Goal: Information Seeking & Learning: Check status

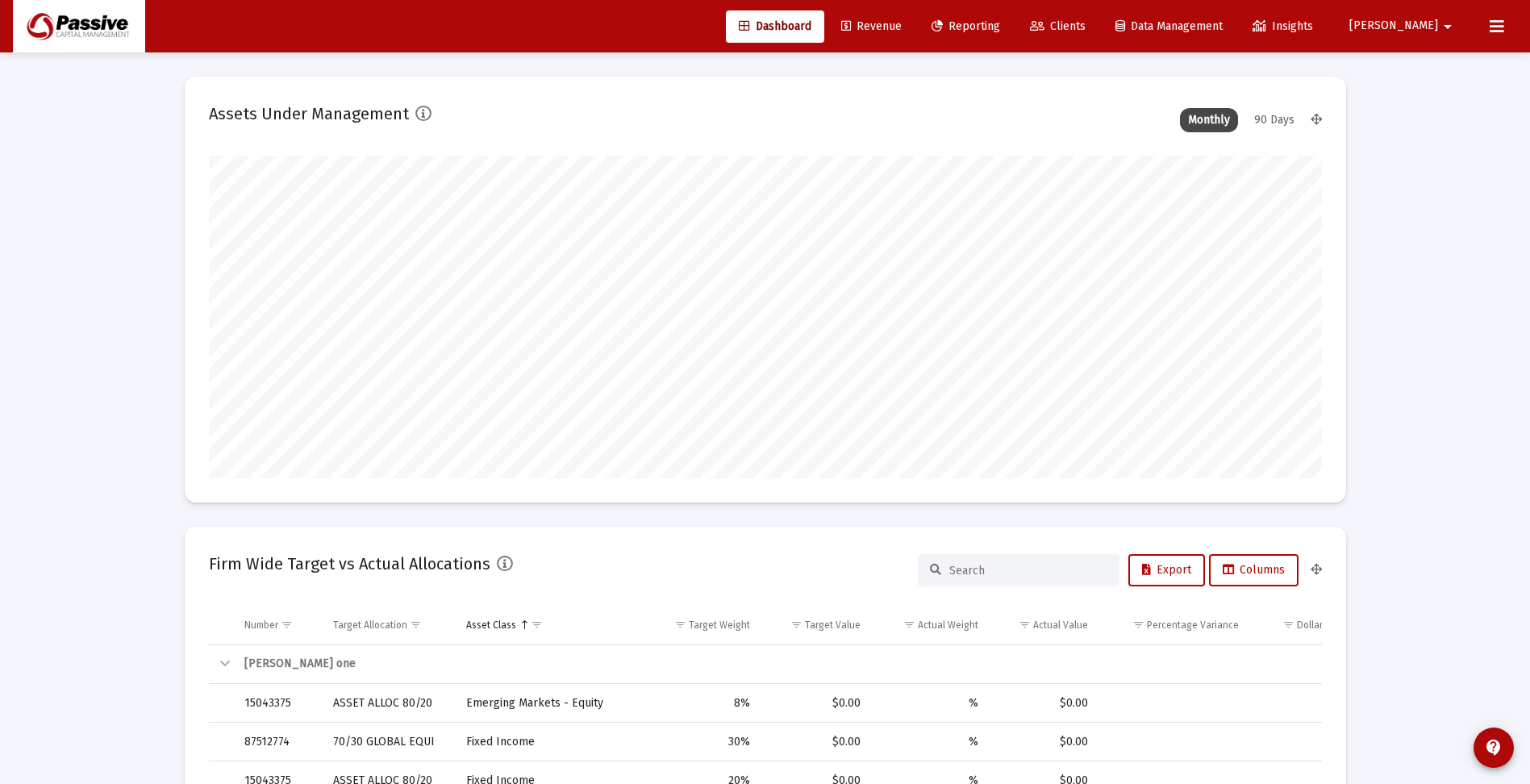
click at [1001, 24] on span "Reporting" at bounding box center [965, 27] width 68 height 14
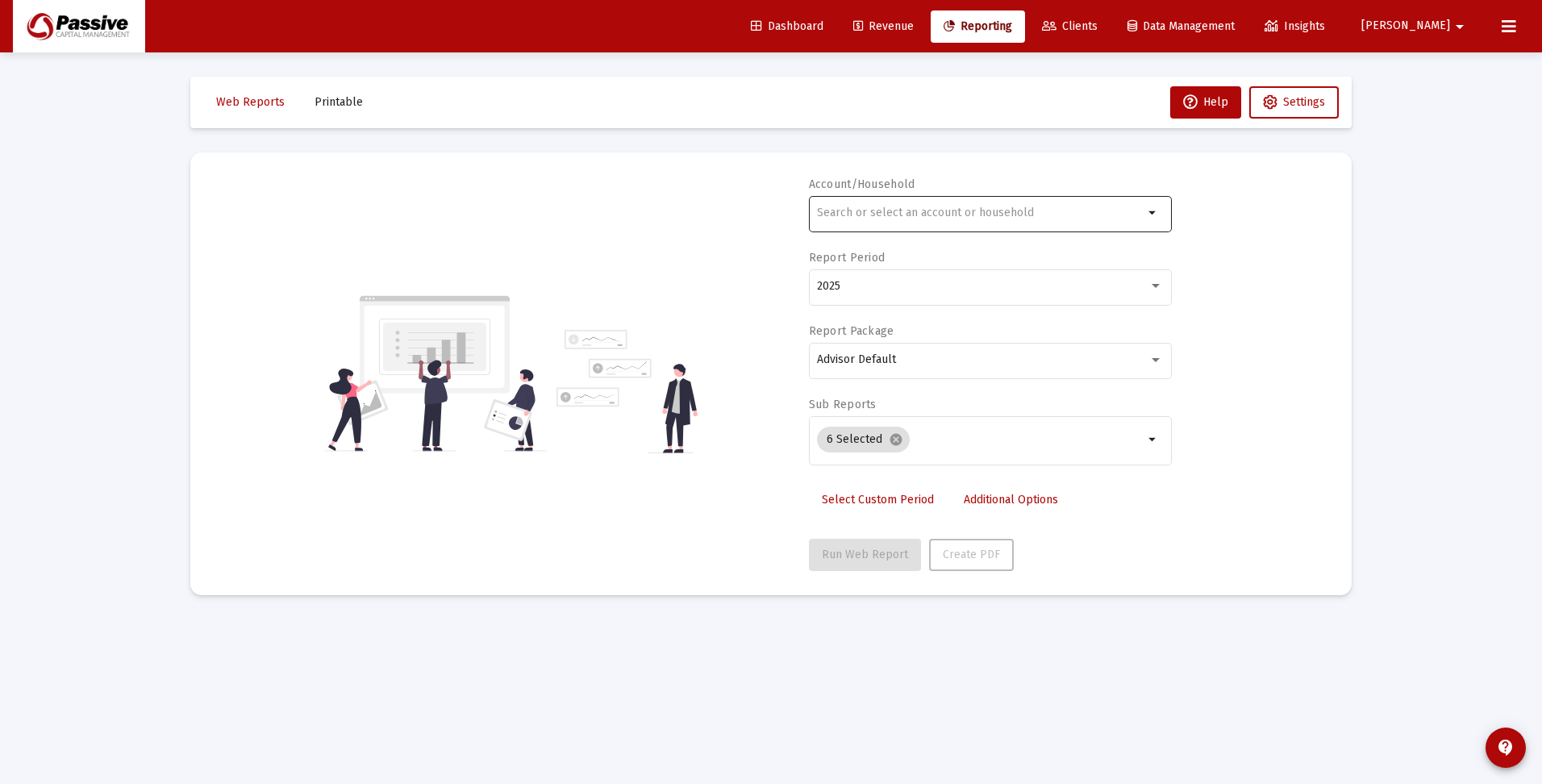
click at [904, 221] on div at bounding box center [980, 212] width 327 height 39
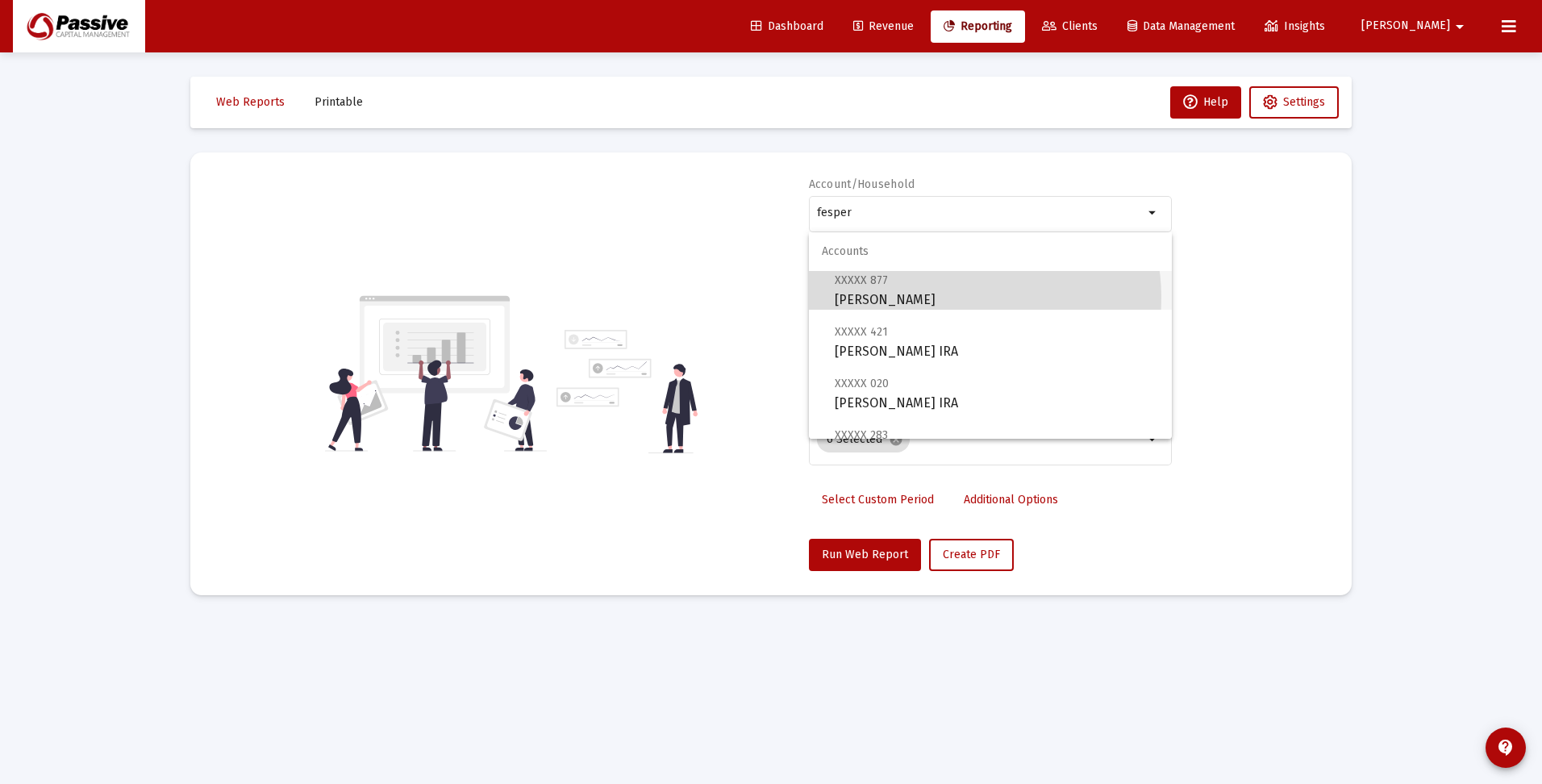
click at [952, 297] on span "XXXXX 877 [PERSON_NAME] Individual" at bounding box center [997, 290] width 324 height 39
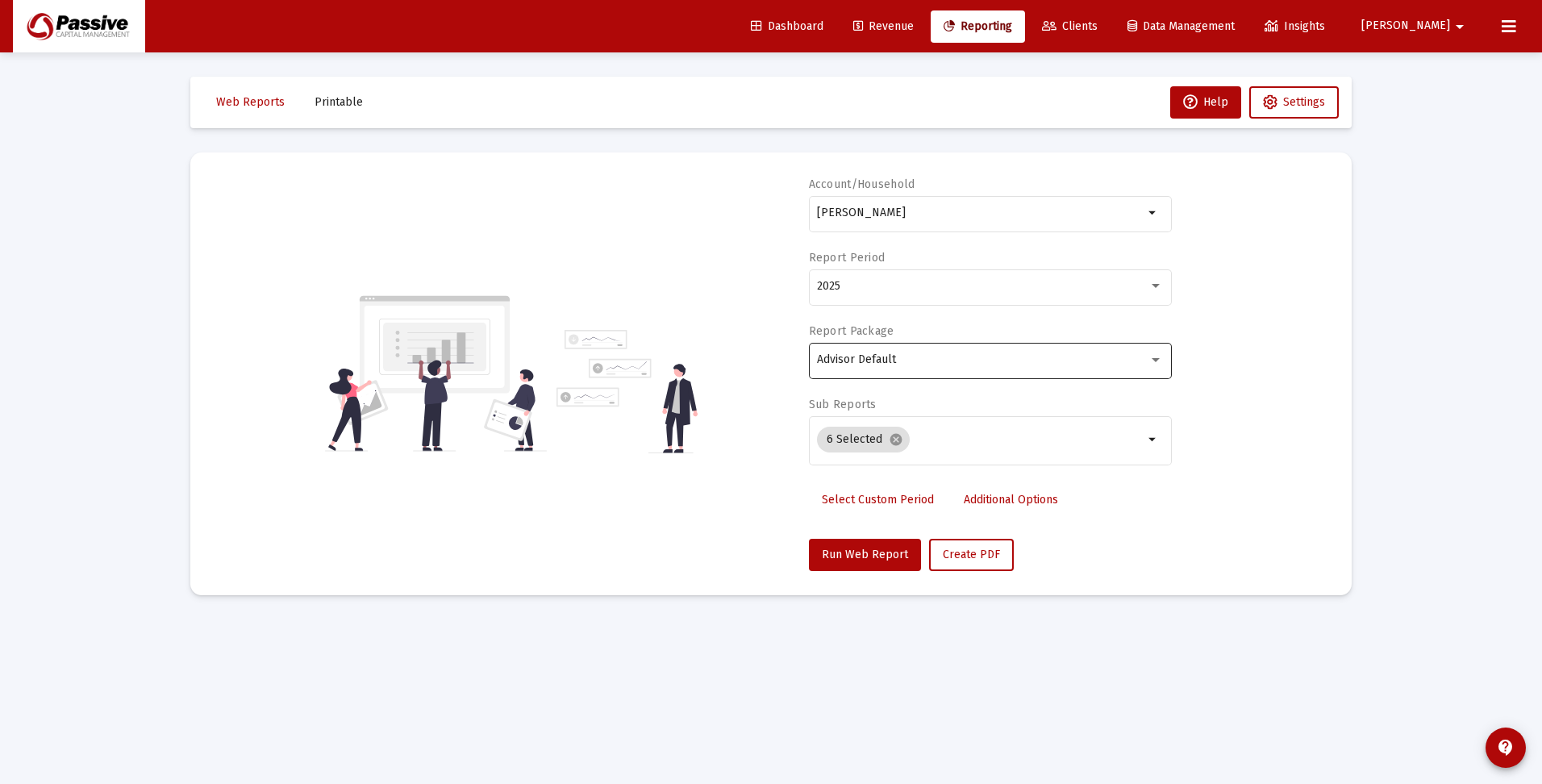
click at [892, 367] on div "Advisor Default" at bounding box center [990, 359] width 346 height 39
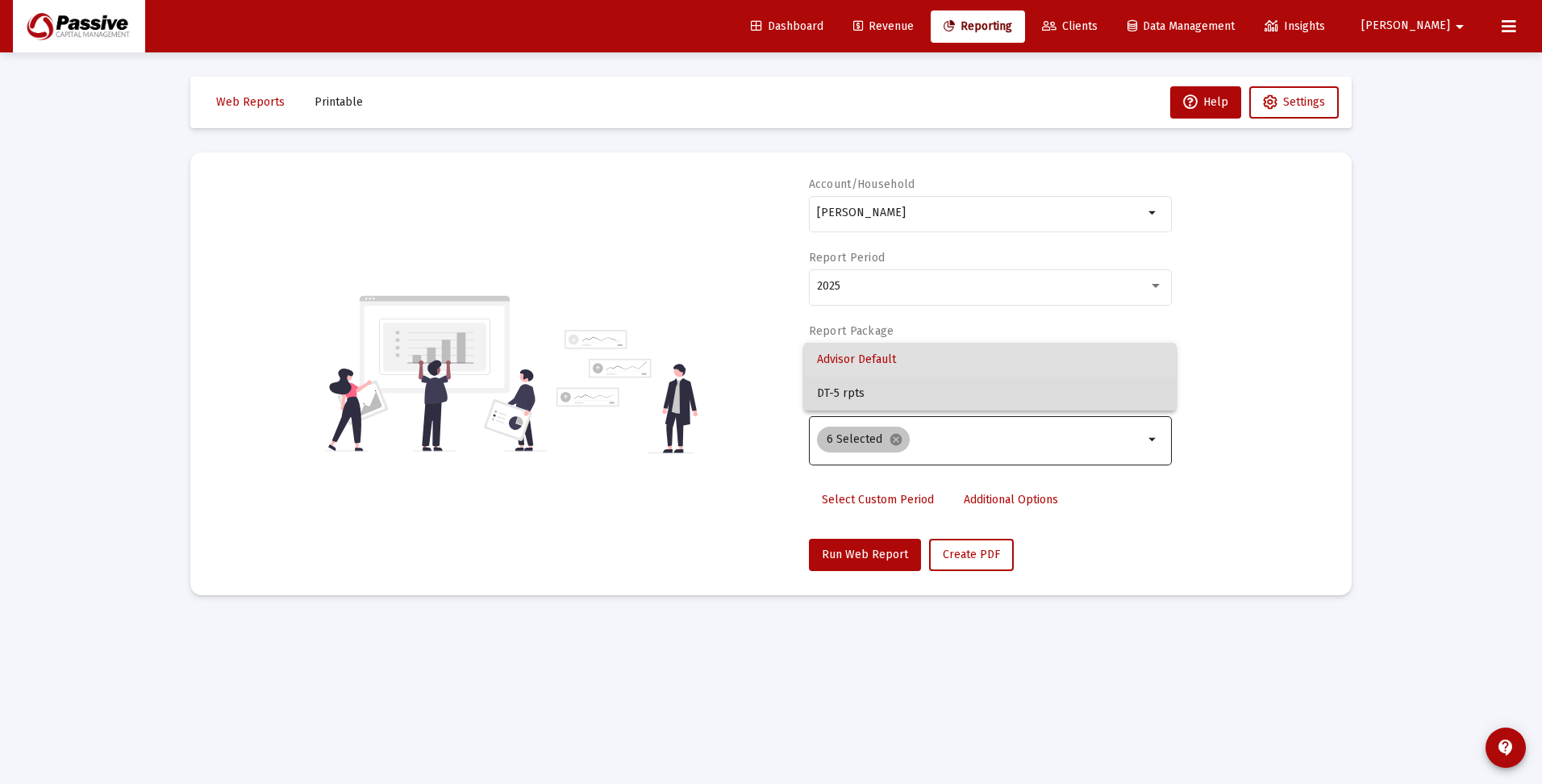
drag, startPoint x: 890, startPoint y: 386, endPoint x: 890, endPoint y: 431, distance: 45.0
click at [890, 388] on span "DT-5 rpts" at bounding box center [990, 393] width 346 height 34
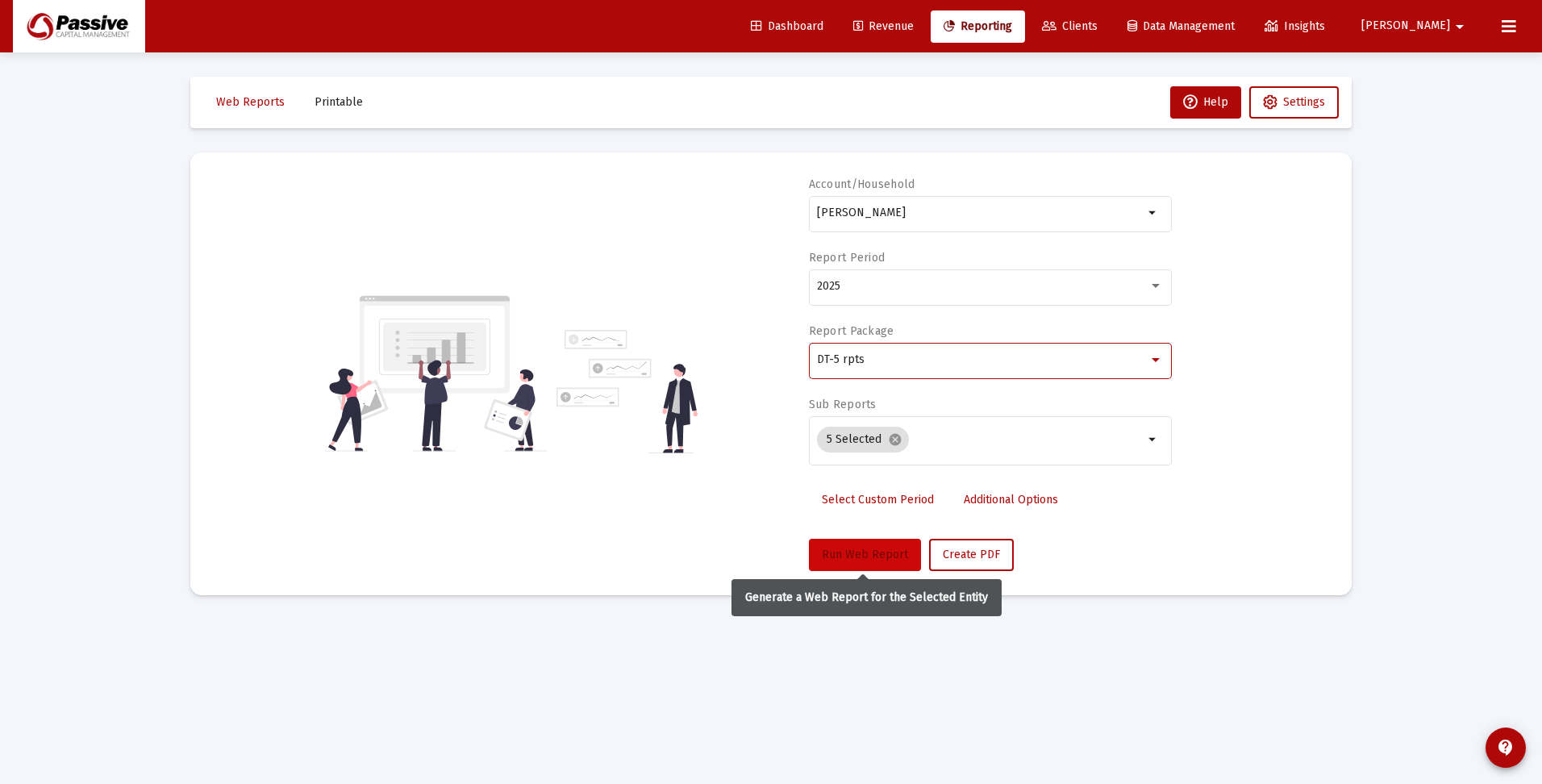
click at [875, 548] on span "Run Web Report" at bounding box center [864, 555] width 86 height 14
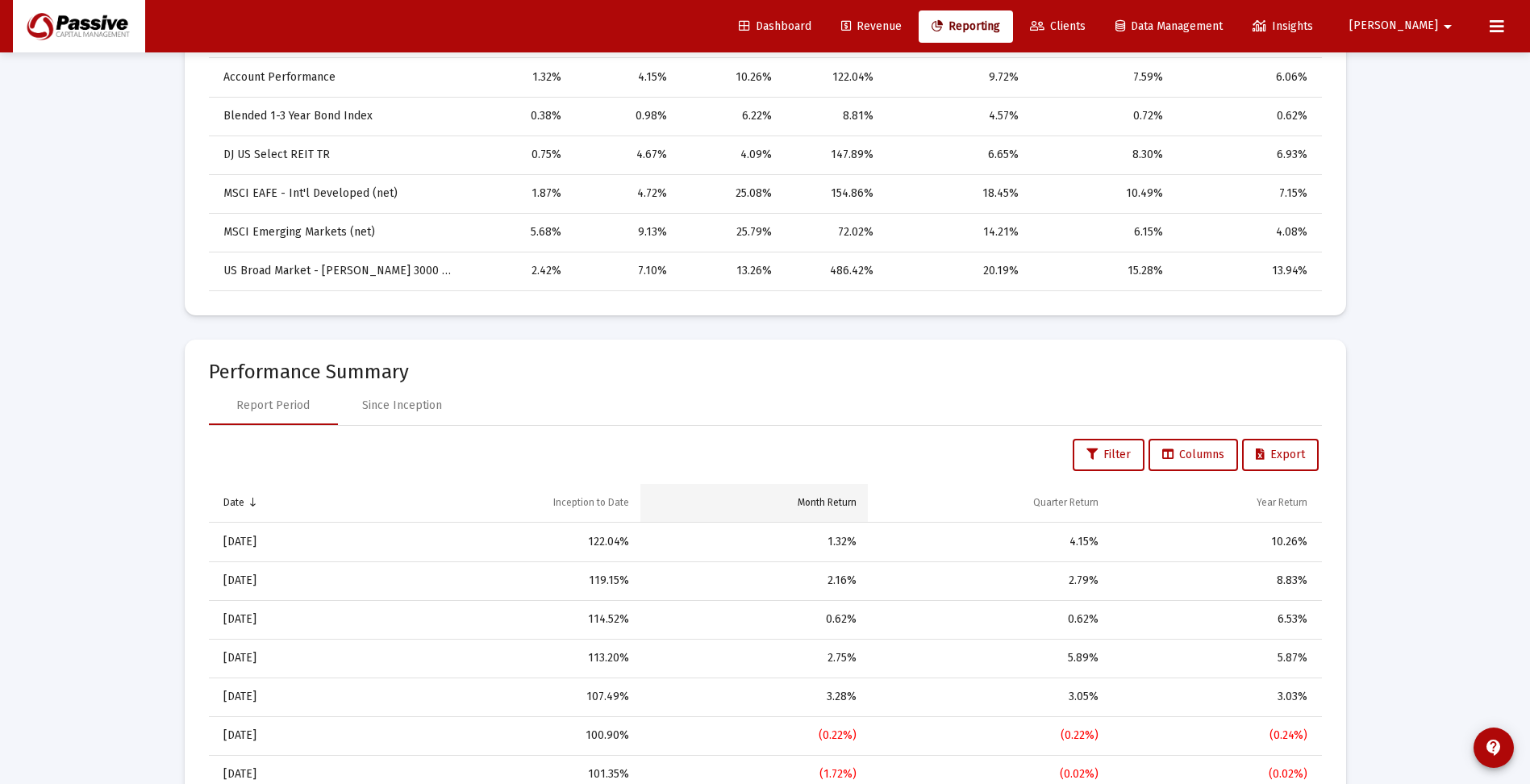
scroll to position [887, 0]
click at [438, 407] on div "Since Inception" at bounding box center [402, 403] width 80 height 16
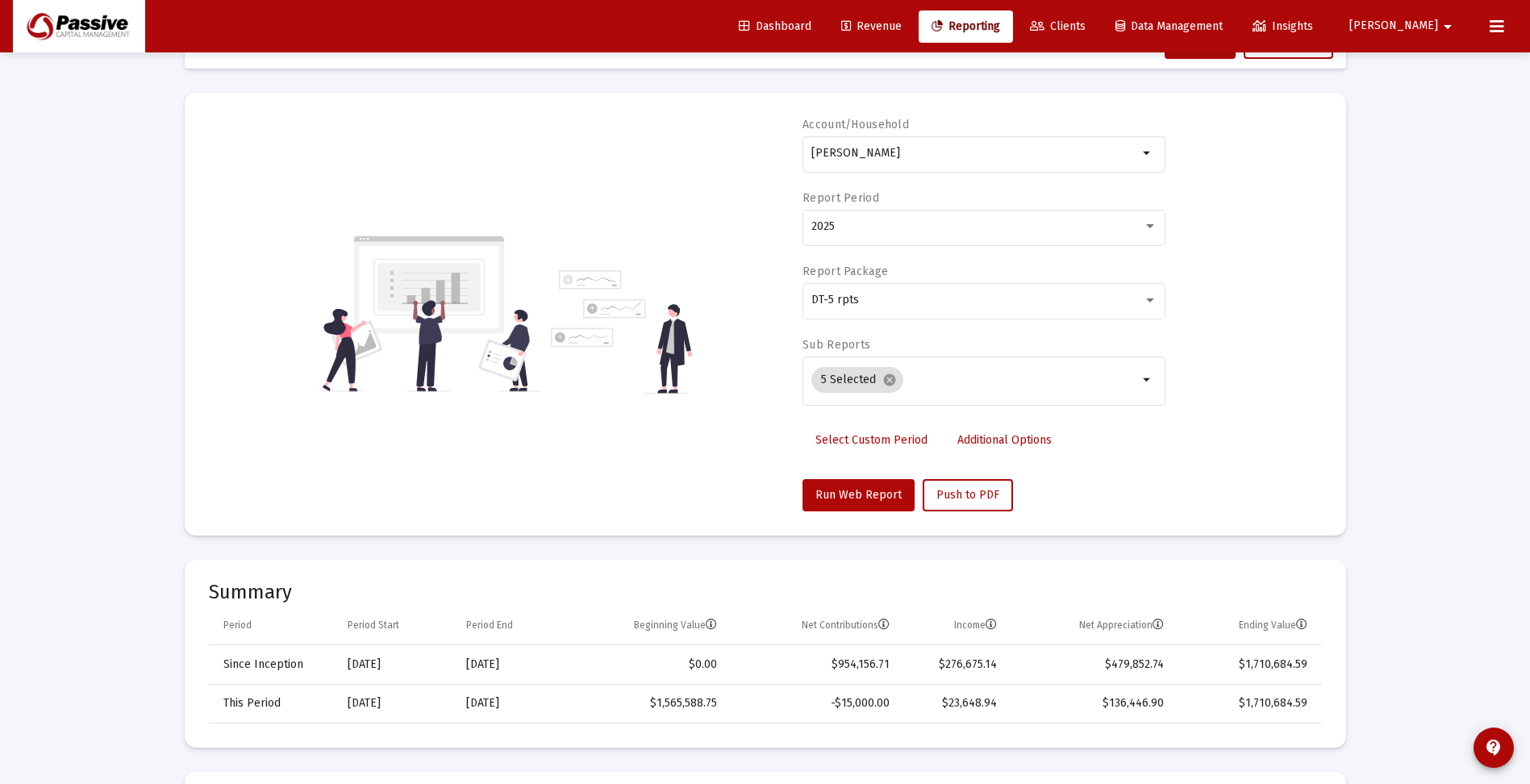
scroll to position [56, 0]
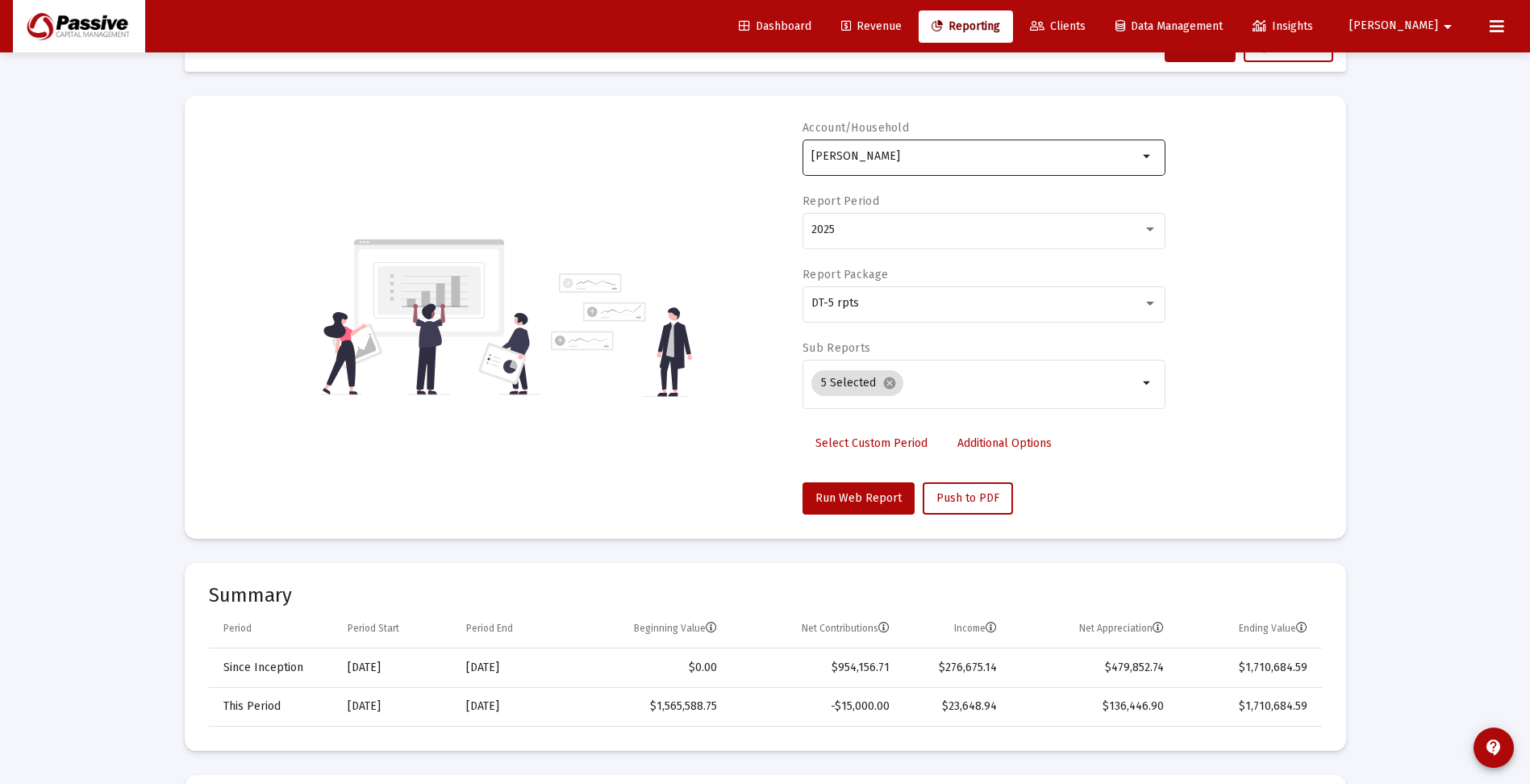
click at [970, 151] on input "[PERSON_NAME]" at bounding box center [975, 156] width 327 height 13
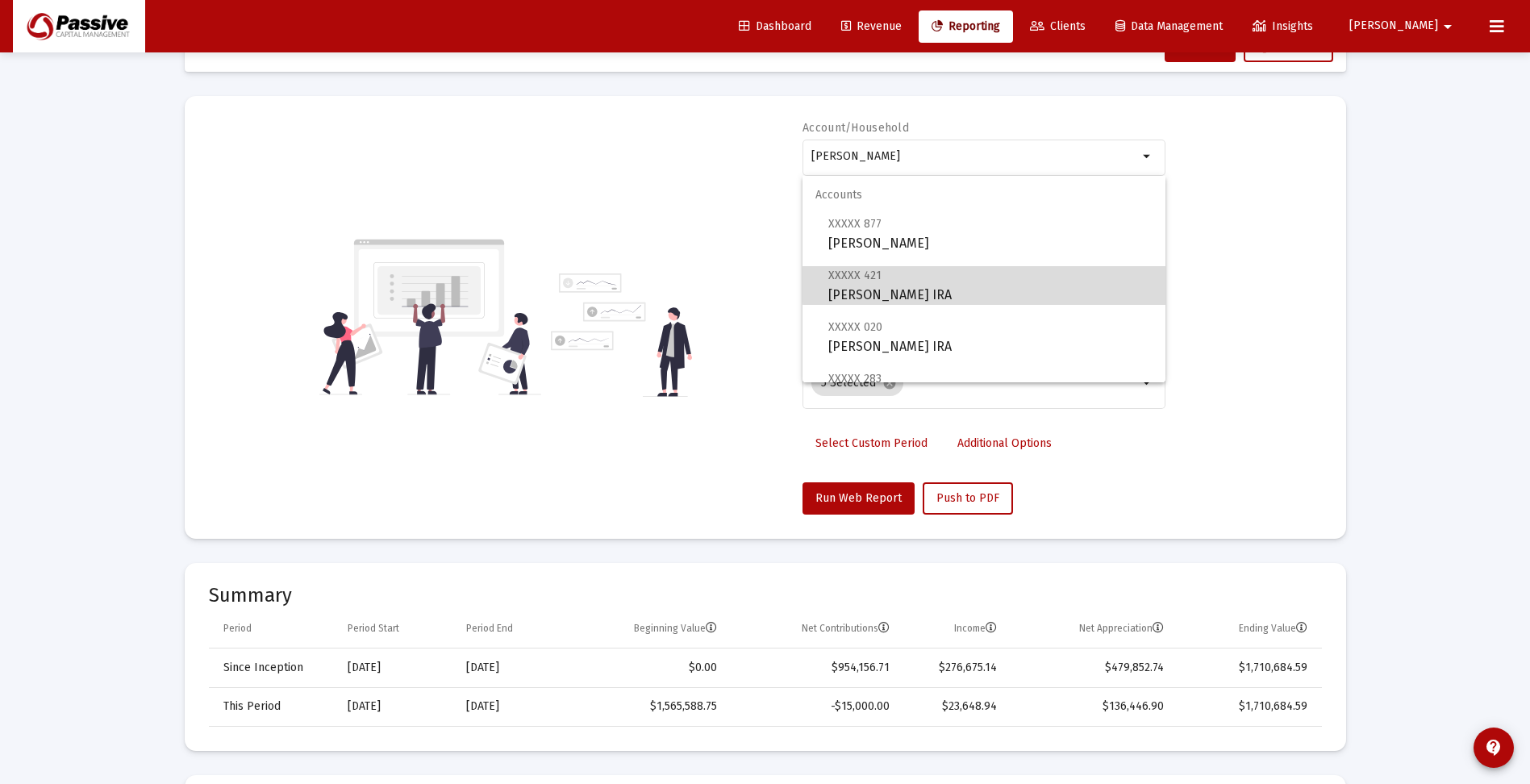
click at [990, 284] on span "XXXXX 421 [PERSON_NAME] Rollover [PERSON_NAME]" at bounding box center [991, 285] width 324 height 39
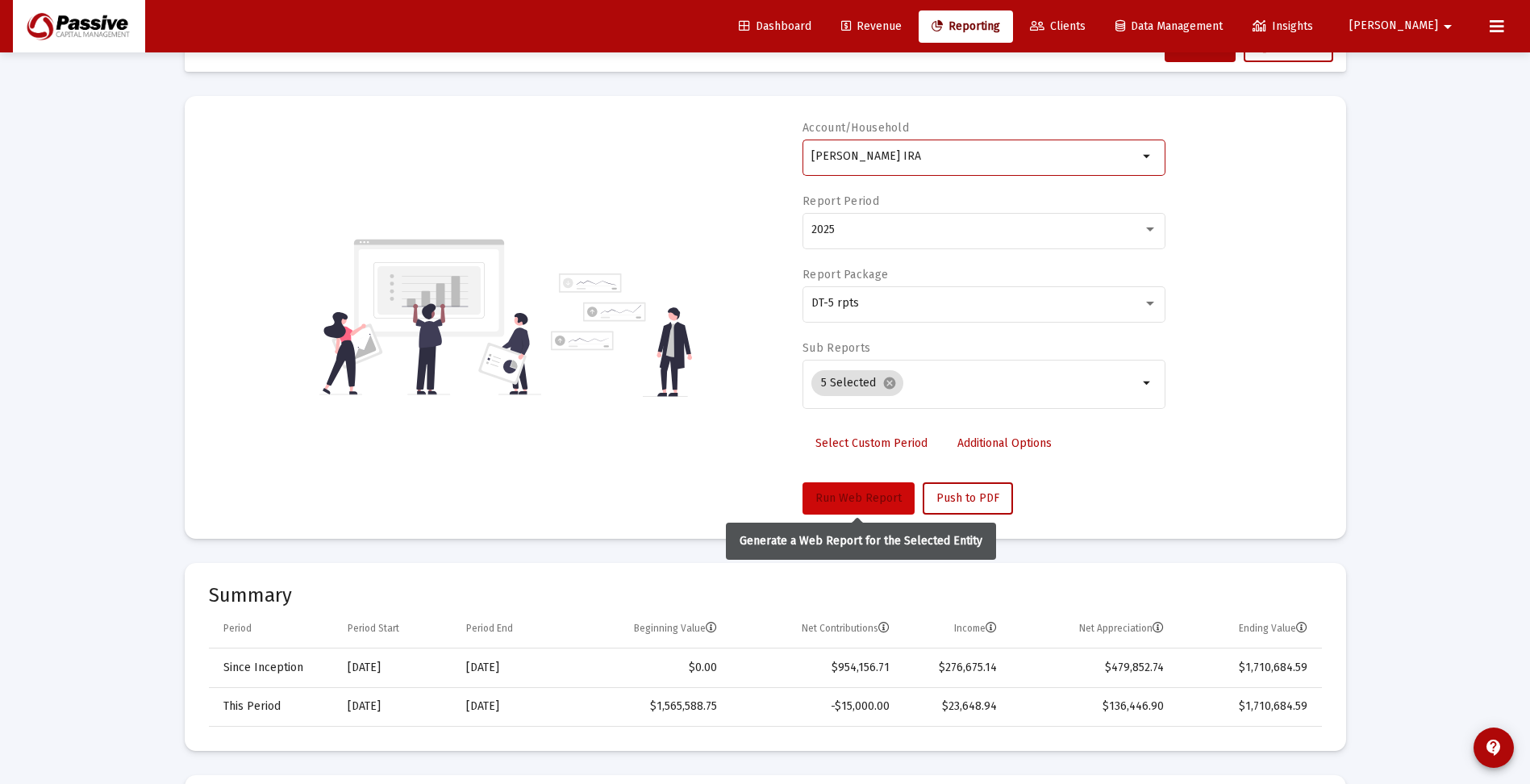
click at [852, 499] on span "Run Web Report" at bounding box center [858, 498] width 86 height 14
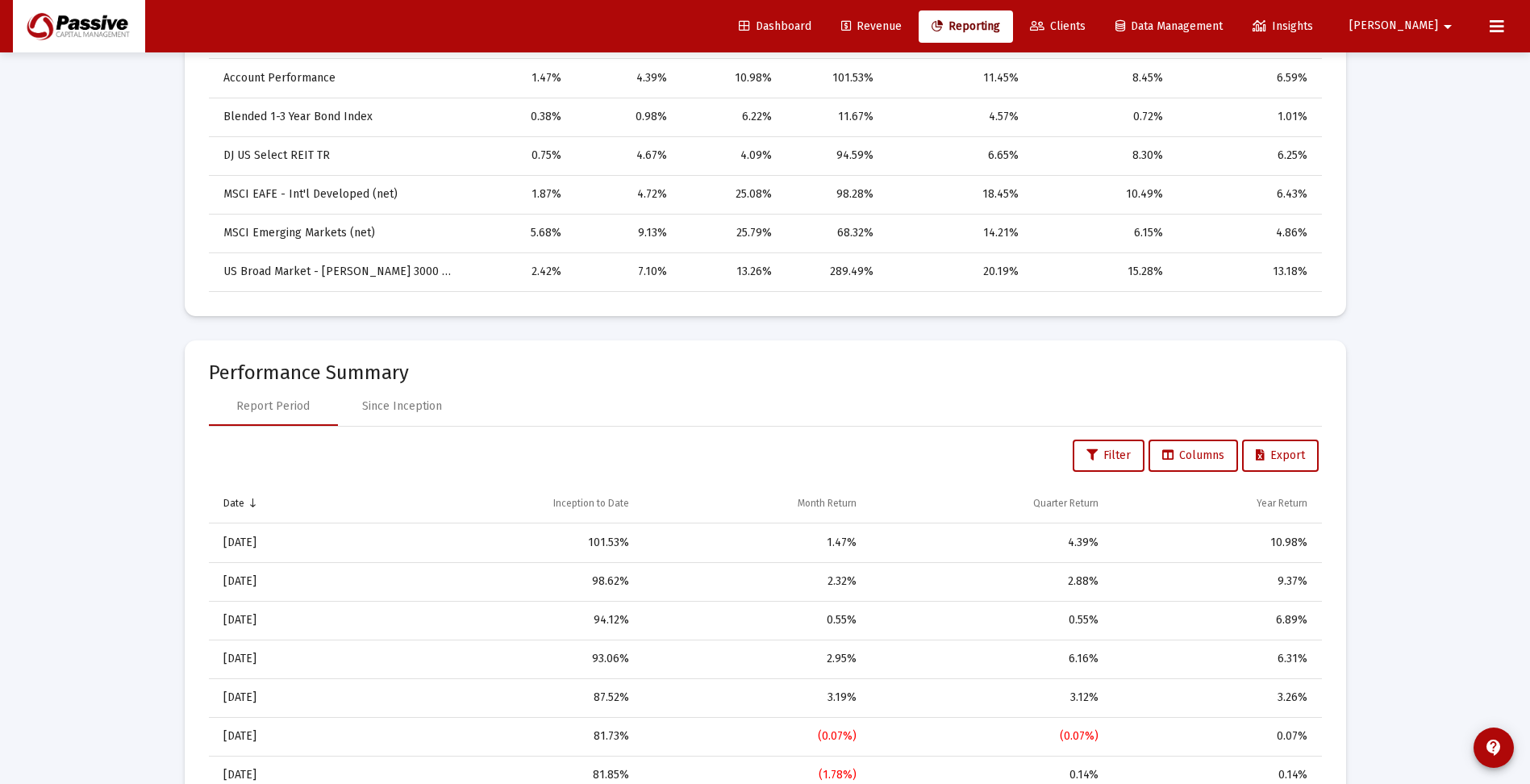
scroll to position [887, 0]
click at [402, 403] on div "Since Inception" at bounding box center [402, 403] width 80 height 16
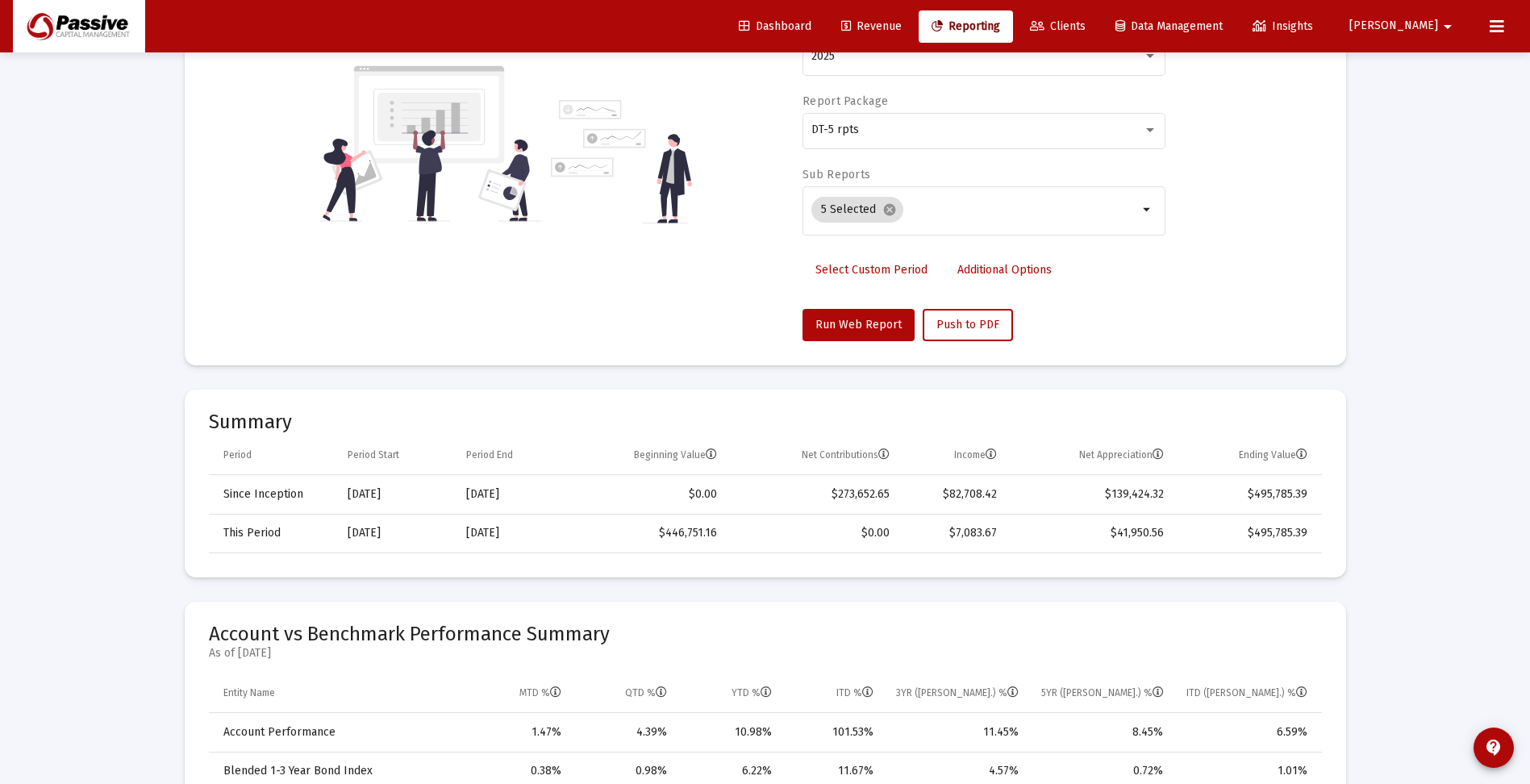
scroll to position [0, 0]
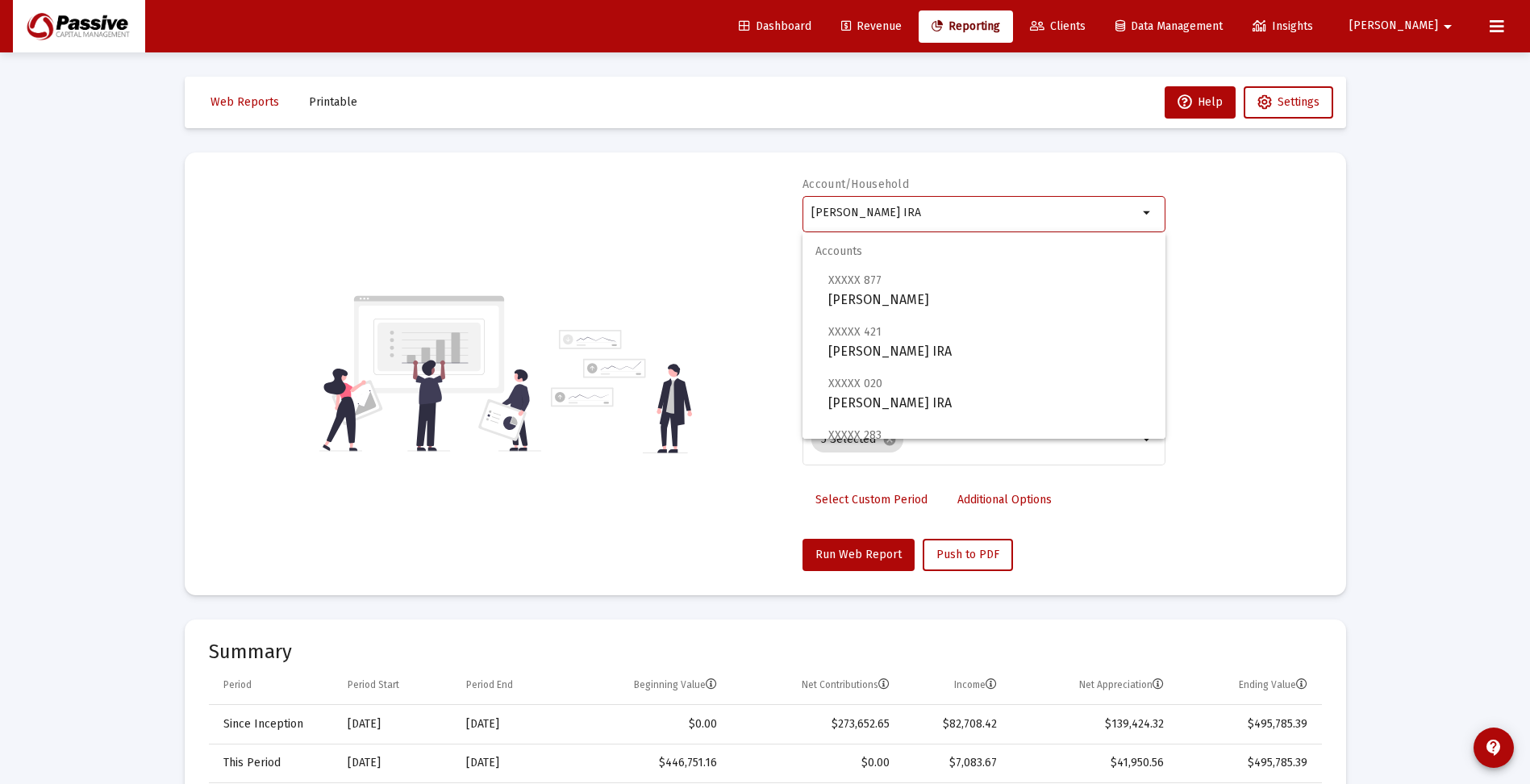
click at [1117, 212] on input "[PERSON_NAME] IRA" at bounding box center [975, 212] width 327 height 13
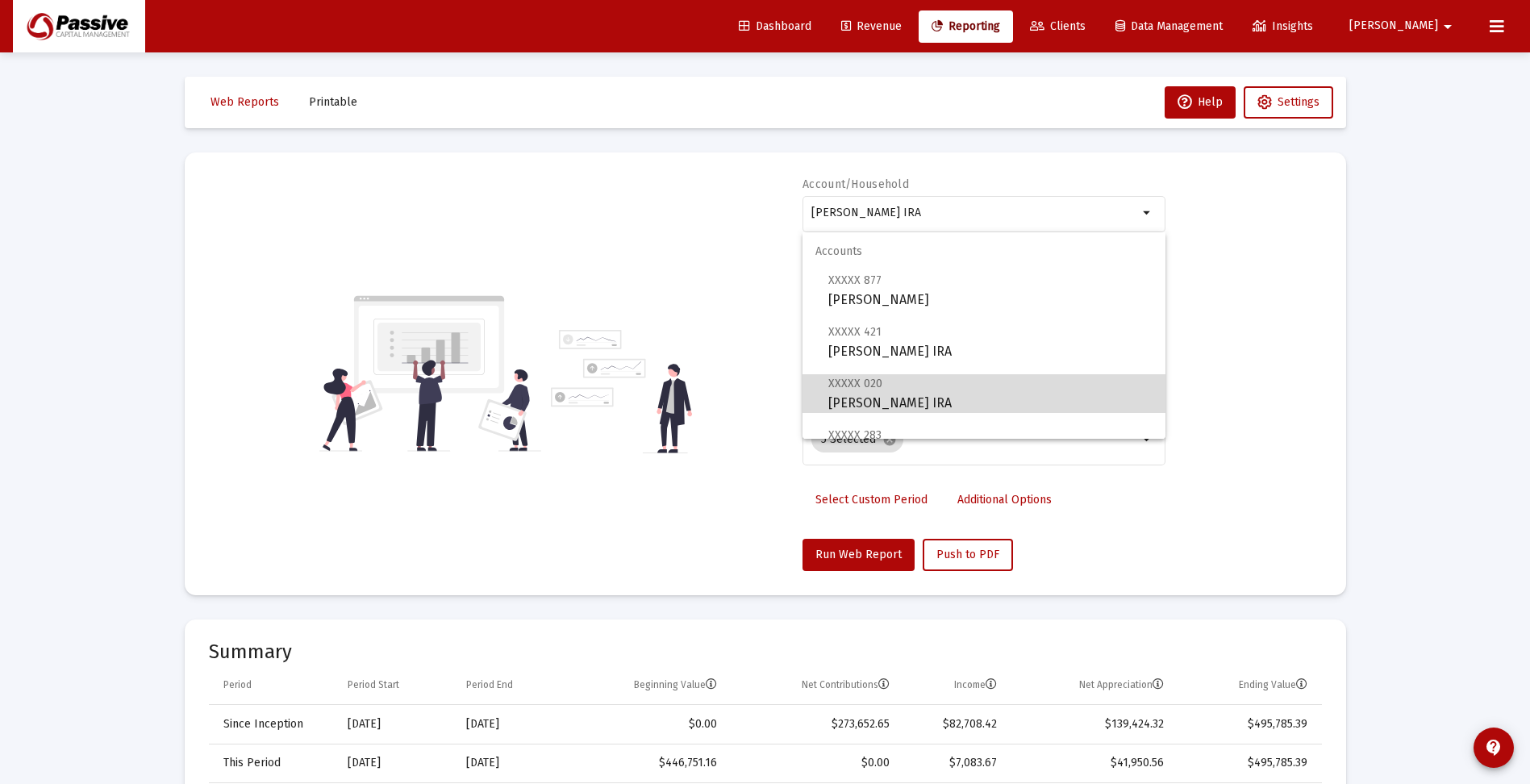
click at [988, 403] on span "XXXXX 020 [PERSON_NAME] IRA" at bounding box center [991, 393] width 324 height 39
type input "[PERSON_NAME] IRA"
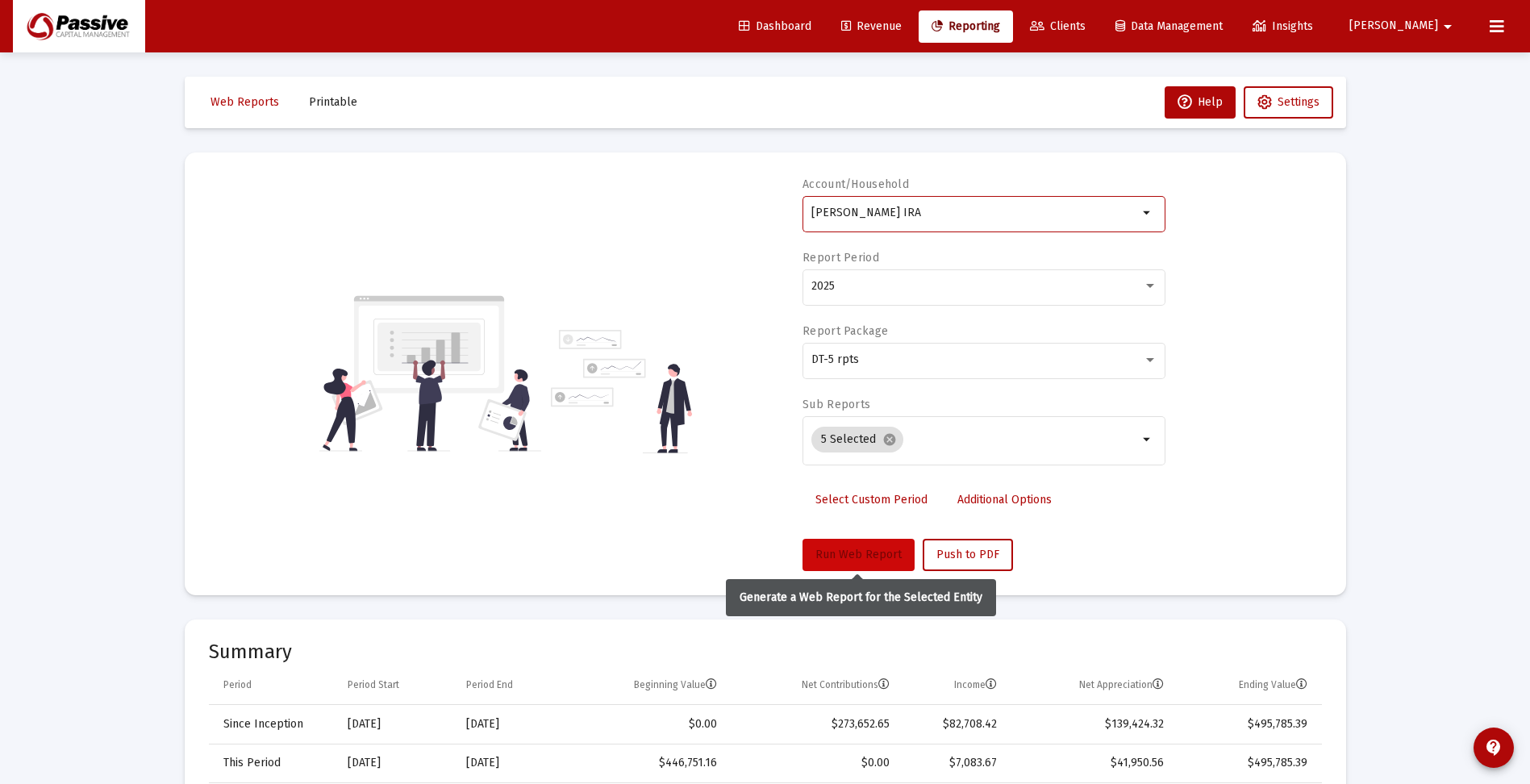
click at [870, 555] on span "Run Web Report" at bounding box center [858, 555] width 86 height 14
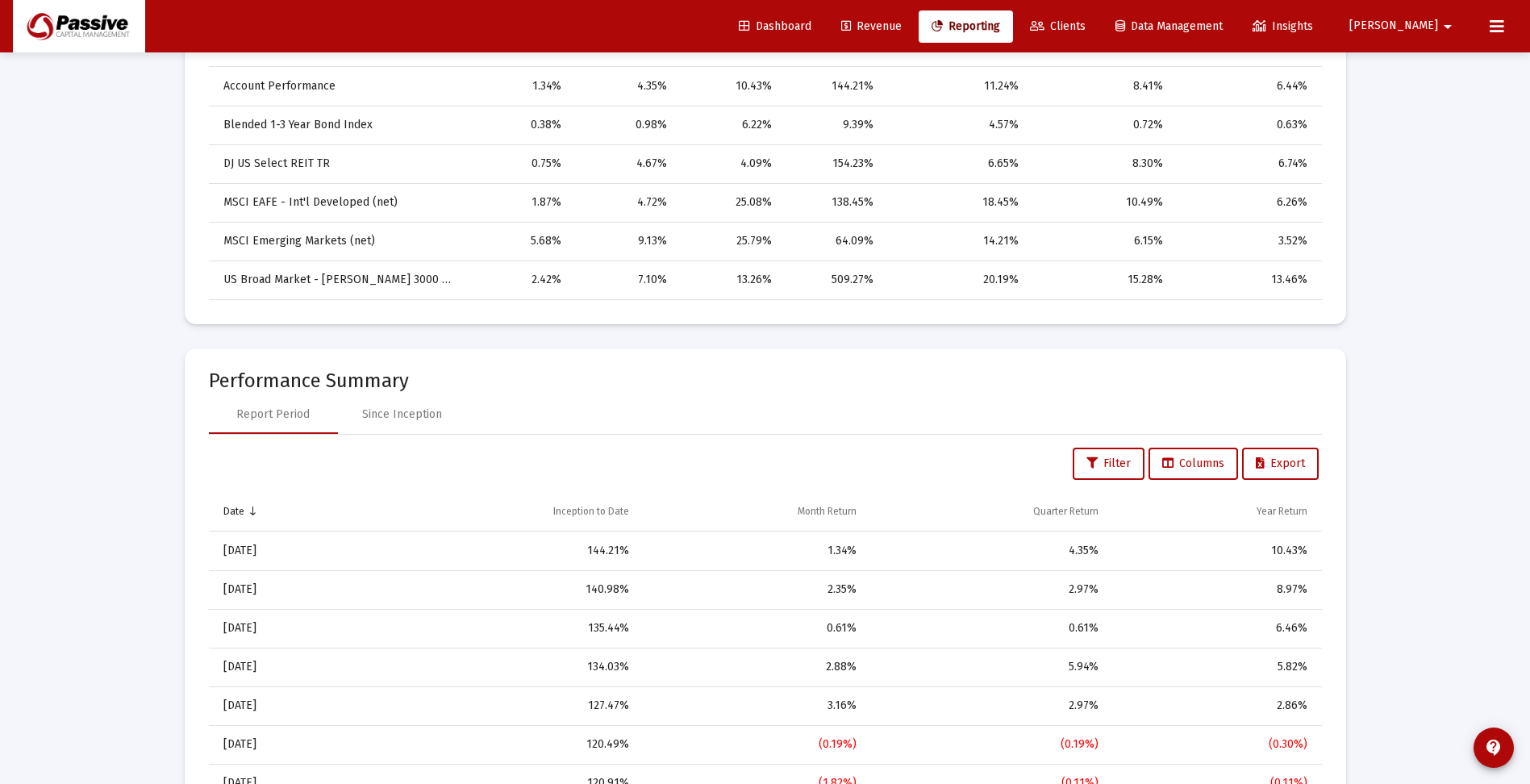
scroll to position [887, 0]
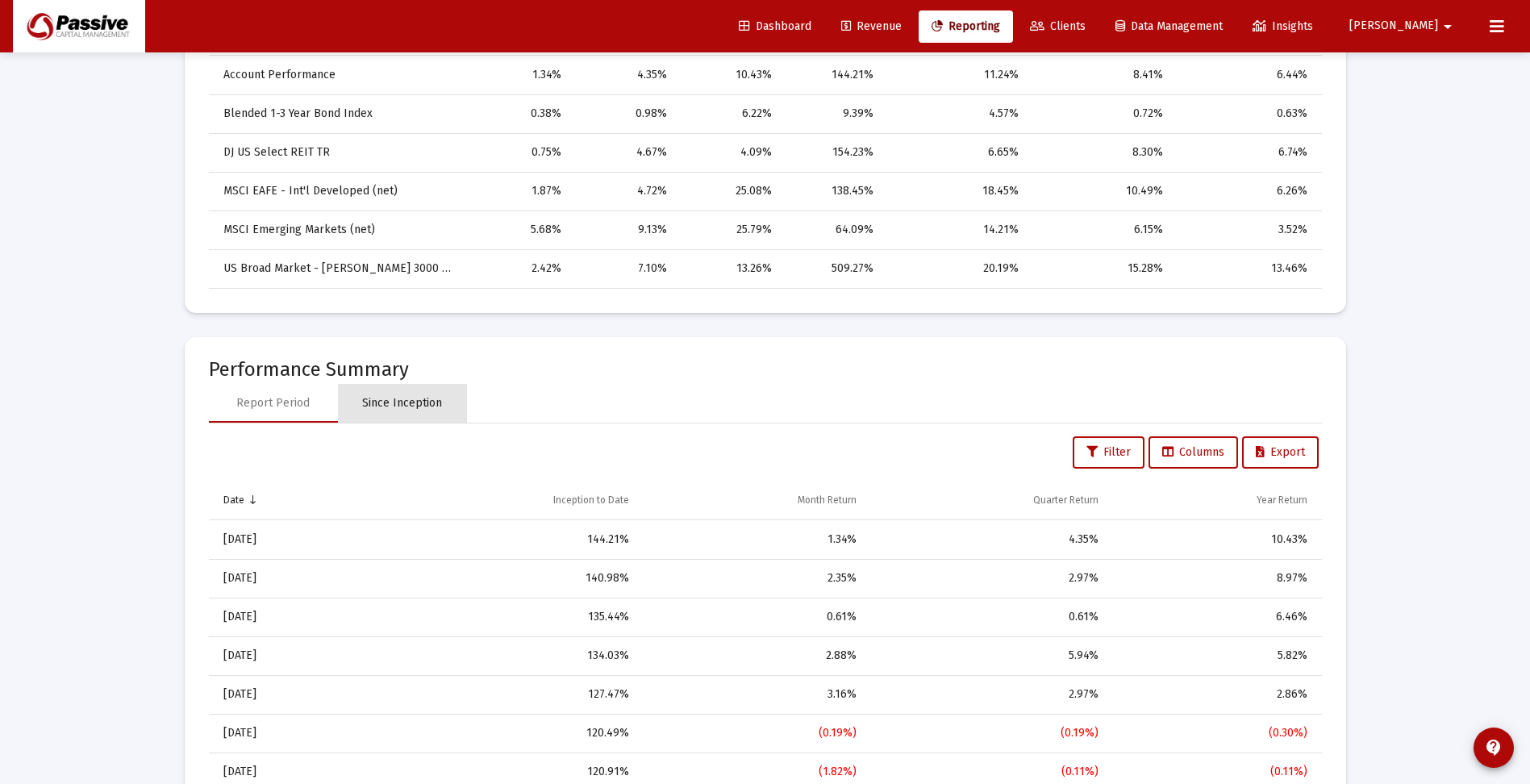
click at [425, 395] on div "Since Inception" at bounding box center [402, 403] width 80 height 16
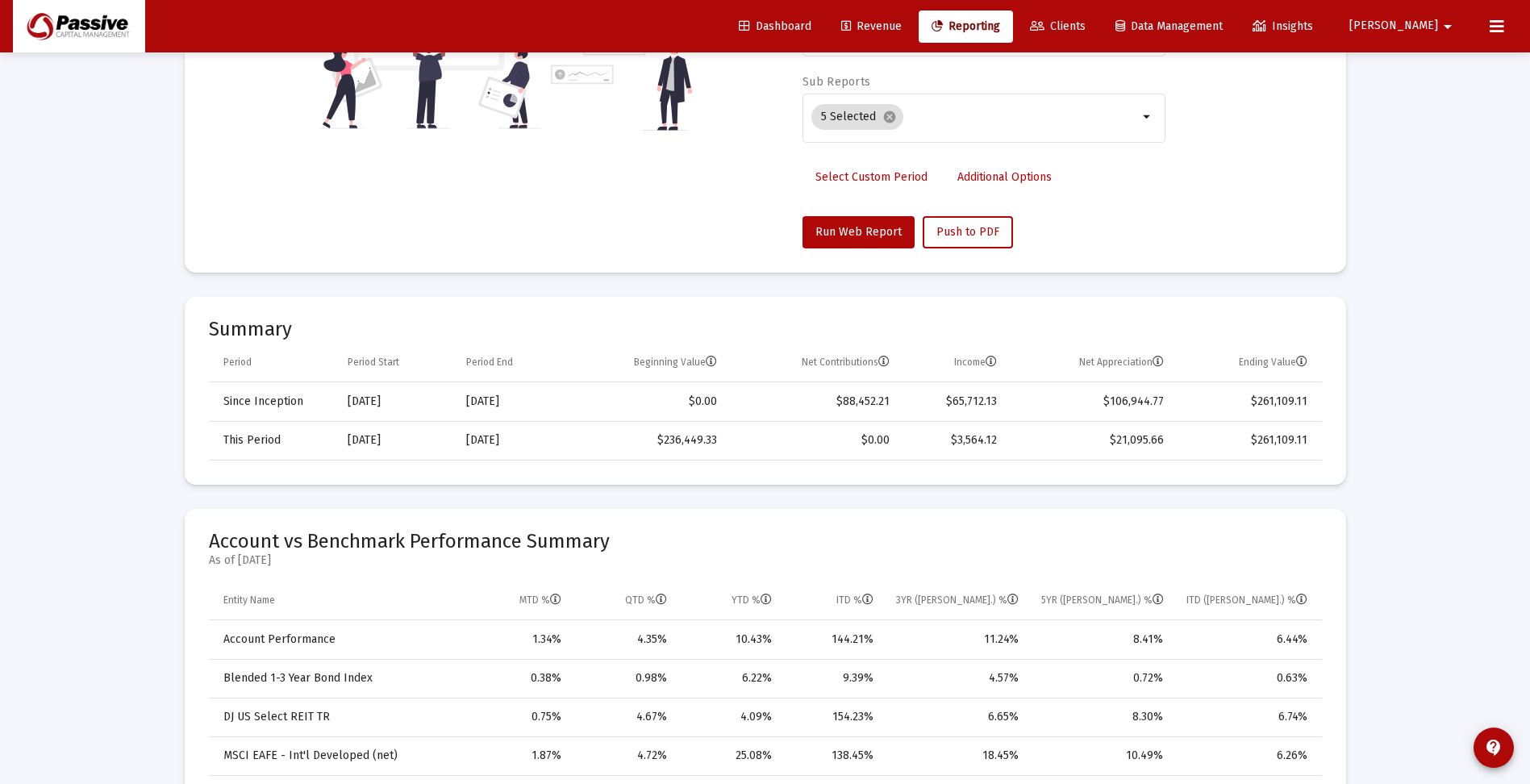
scroll to position [0, 0]
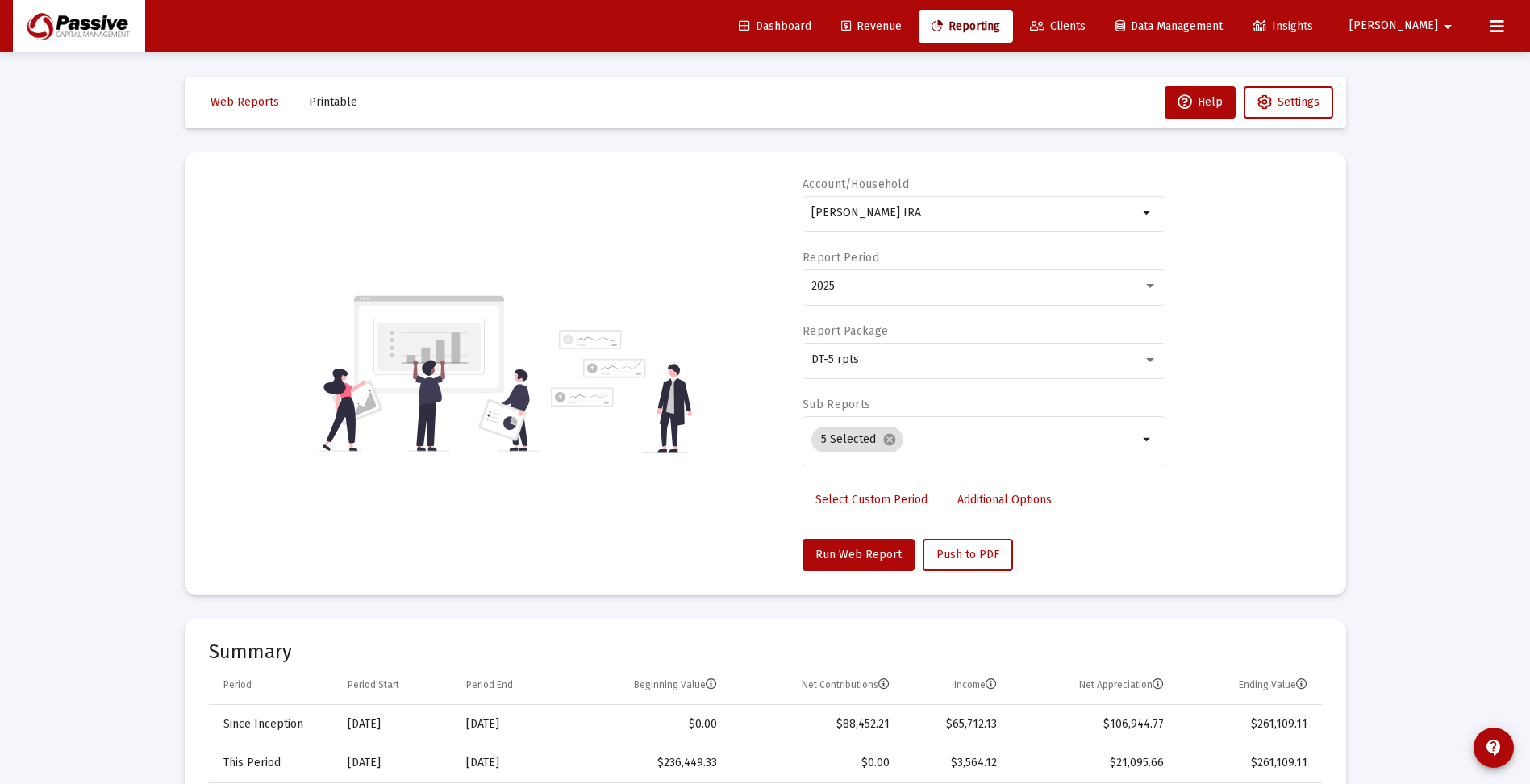
click at [812, 24] on span "Dashboard" at bounding box center [774, 27] width 72 height 14
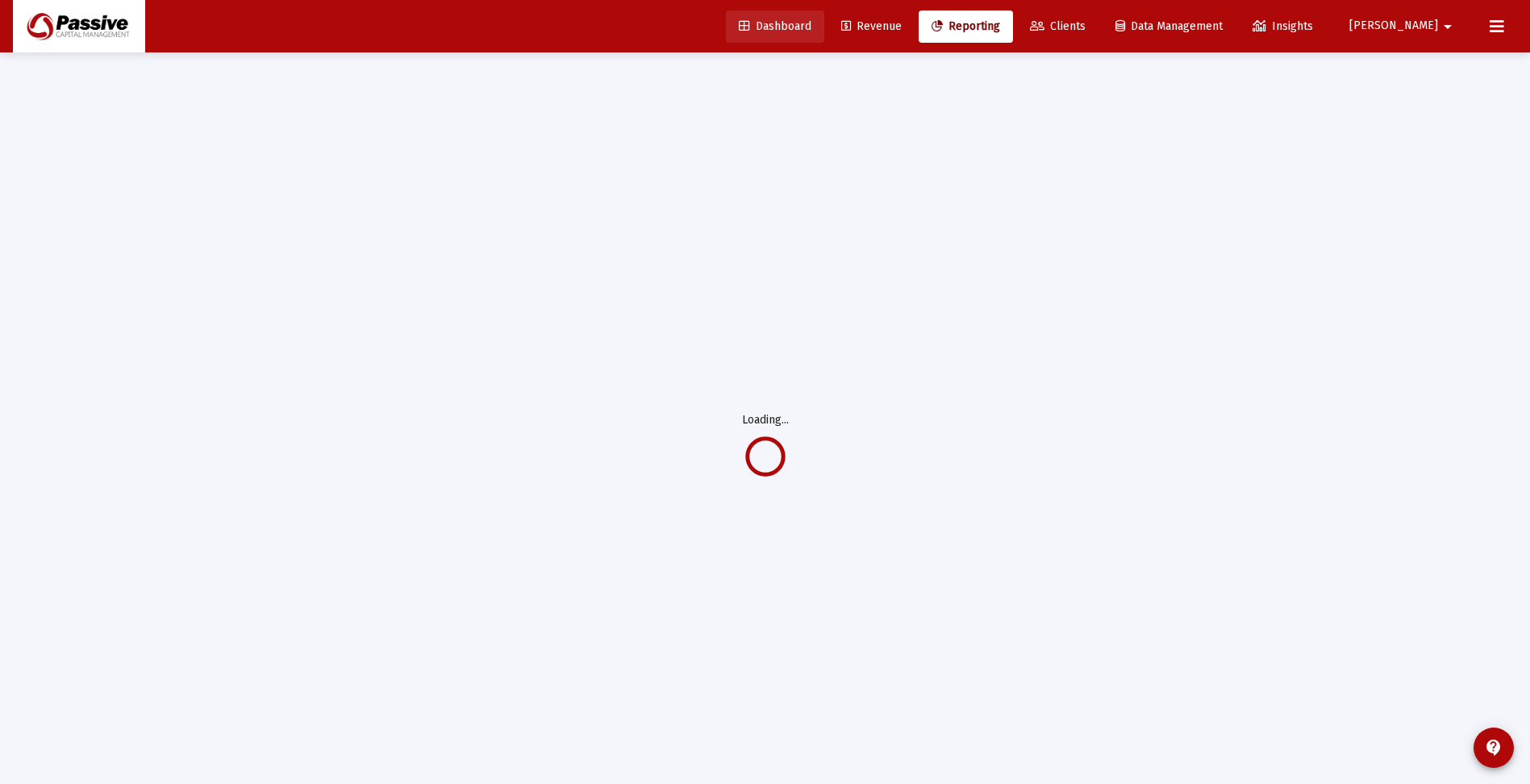
click at [812, 27] on span "Dashboard" at bounding box center [774, 27] width 72 height 14
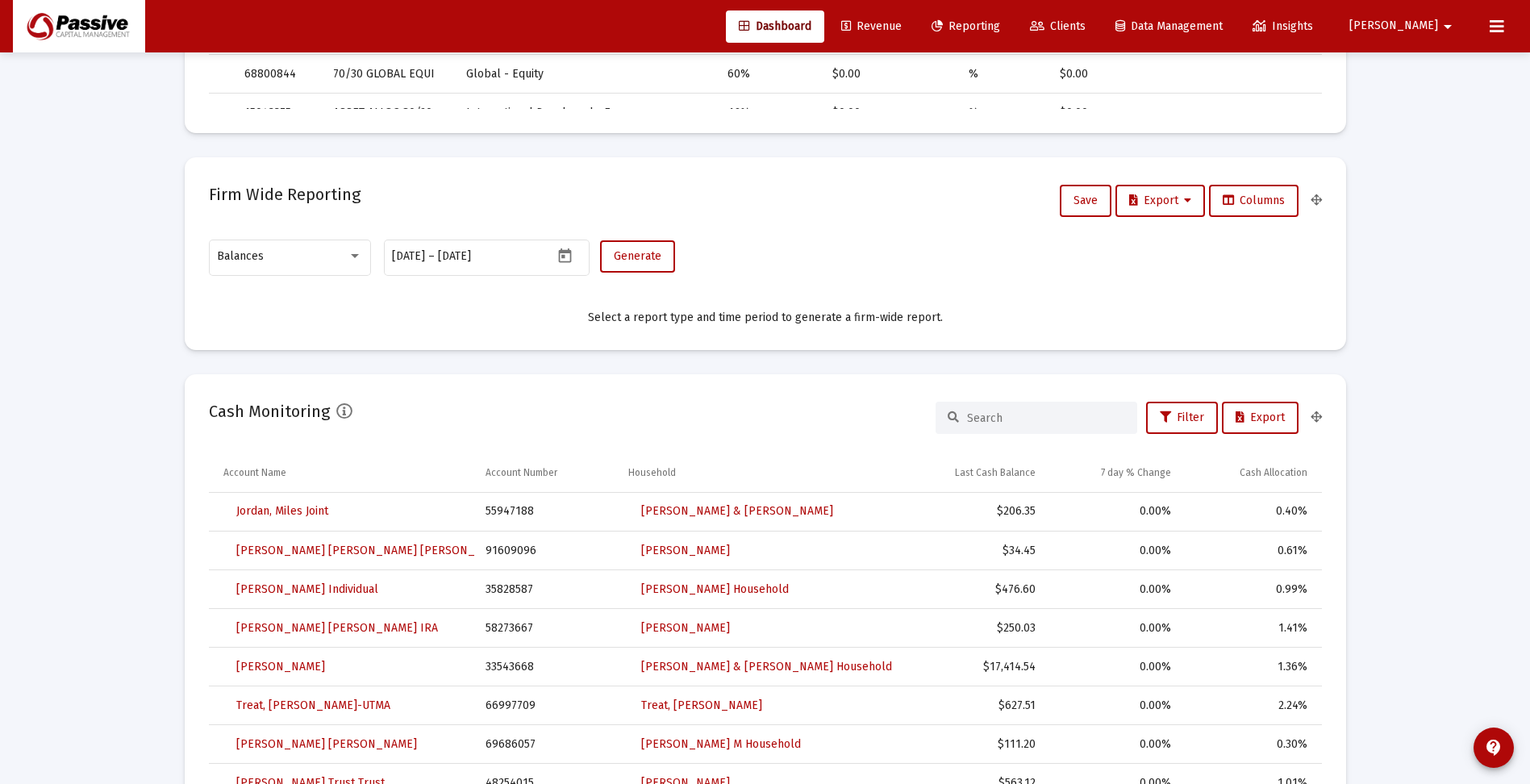
scroll to position [1049, 0]
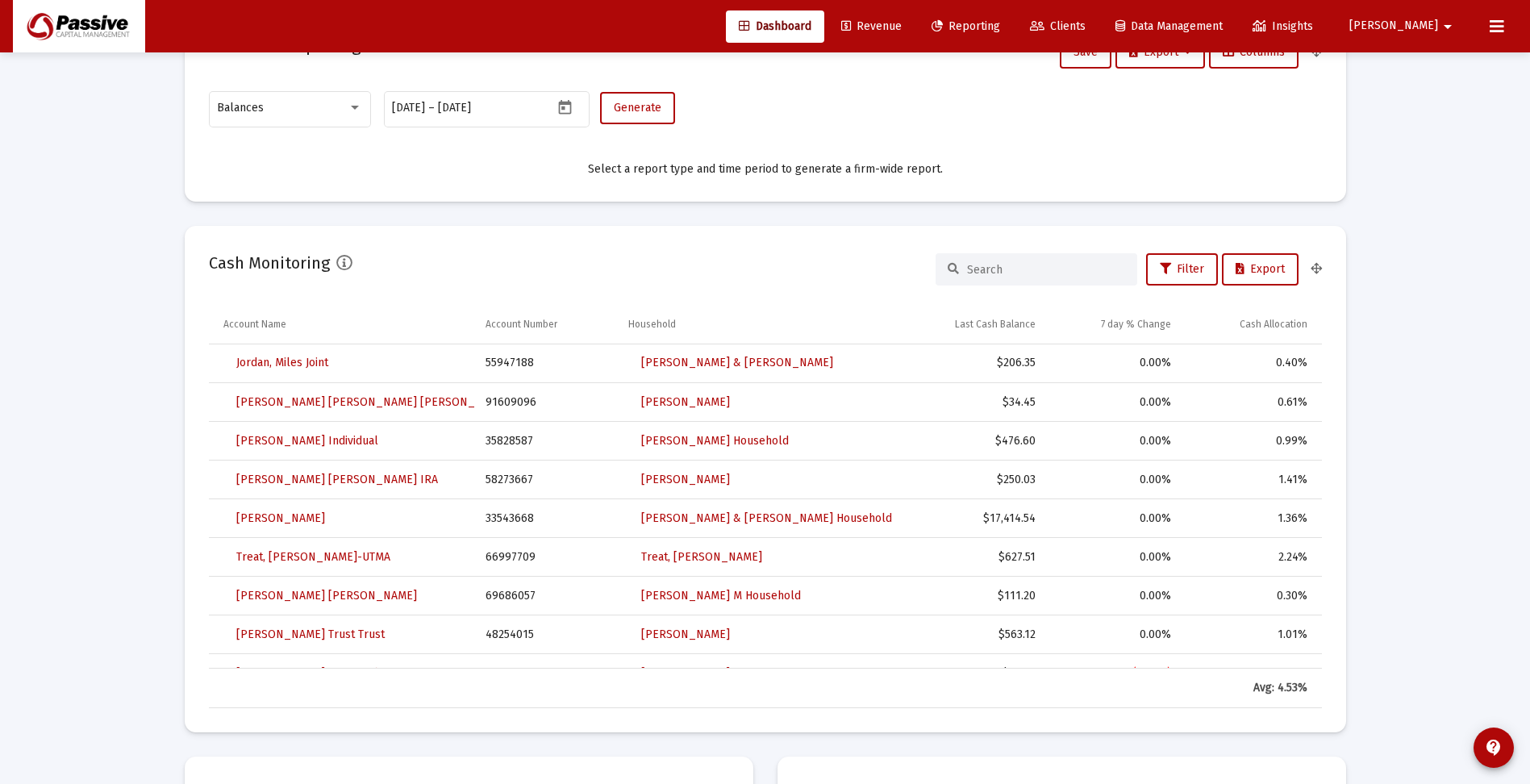
click at [1001, 274] on input at bounding box center [1046, 270] width 158 height 14
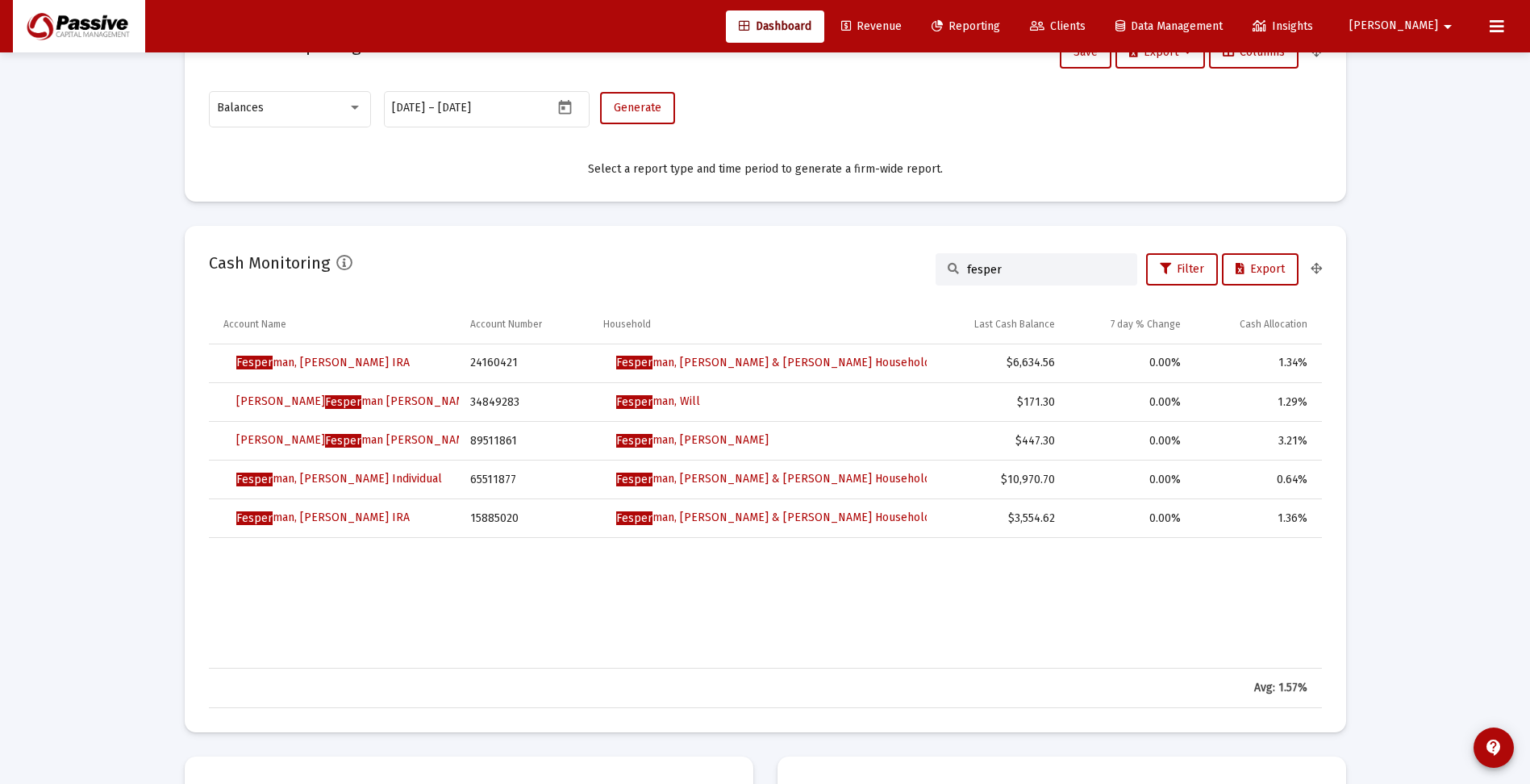
type input "fesper"
click at [1406, 619] on div "Loading... Assets Under Management Monthly 90 Days Firm Wide Target vs Actual A…" at bounding box center [765, 678] width 1530 height 3454
